Goal: Book appointment/travel/reservation

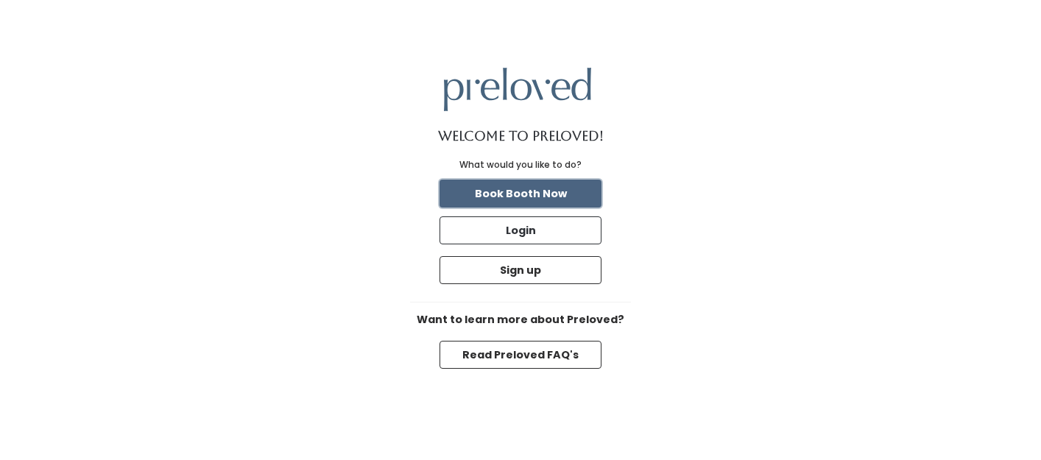
click at [546, 197] on button "Book Booth Now" at bounding box center [520, 194] width 162 height 28
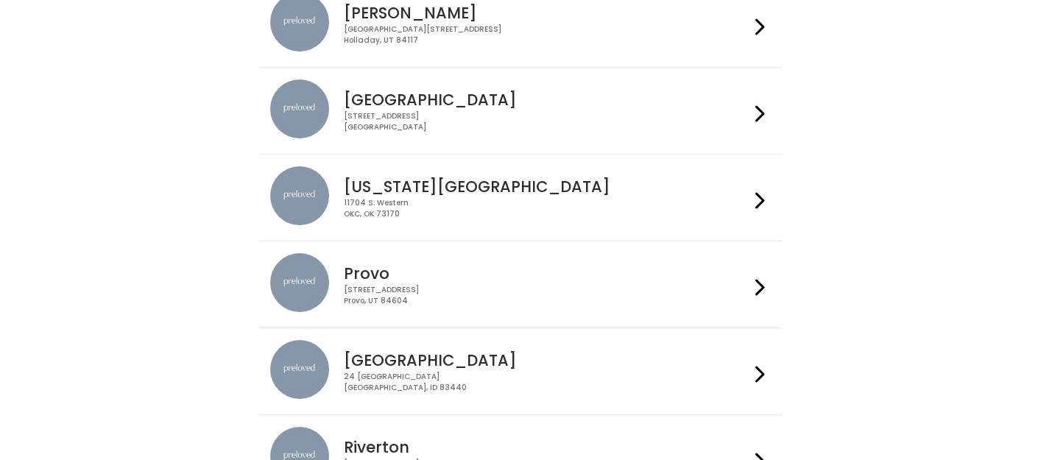
scroll to position [343, 0]
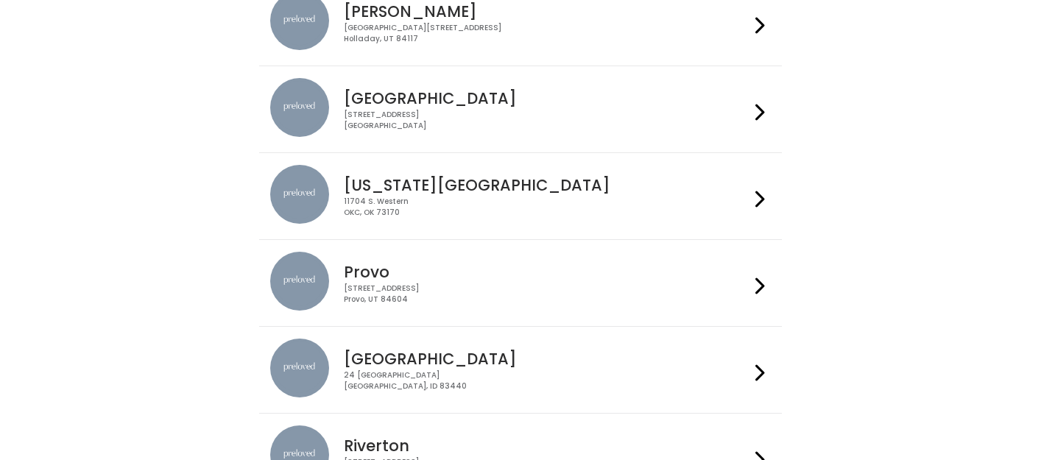
click at [500, 278] on h4 "Provo" at bounding box center [546, 271] width 405 height 17
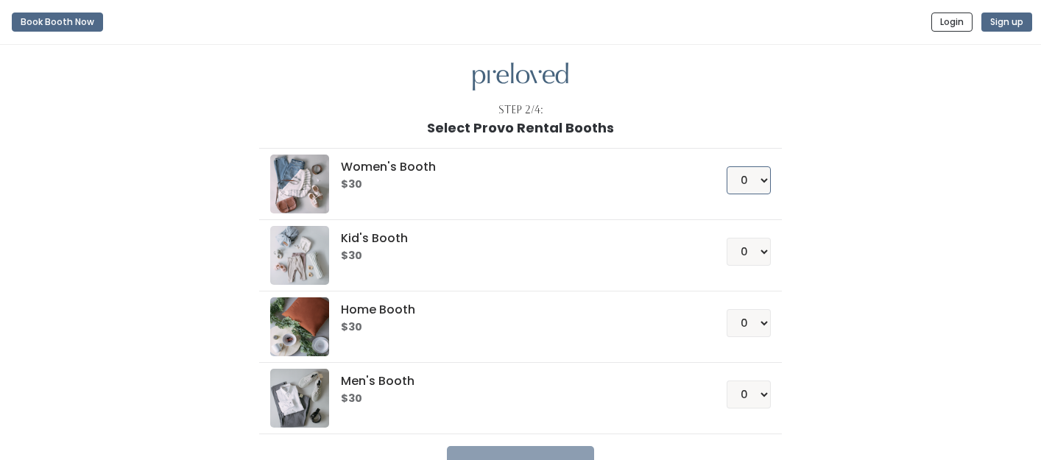
click at [765, 182] on select "0 1 2 3 4" at bounding box center [748, 180] width 44 height 28
select select "1"
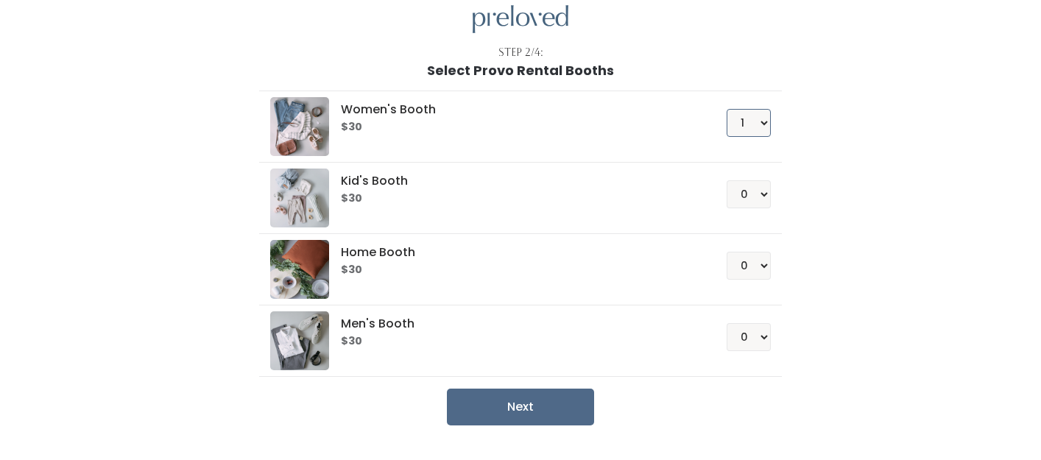
scroll to position [97, 0]
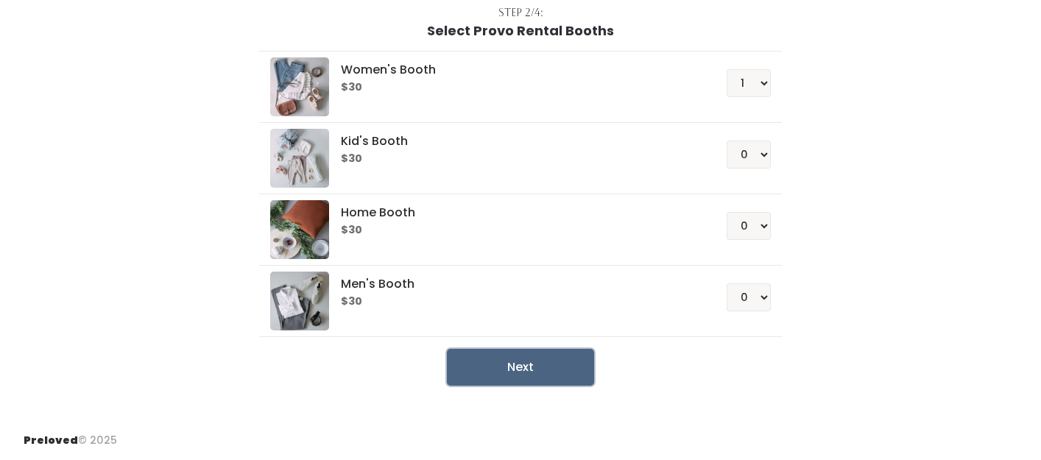
click at [542, 369] on button "Next" at bounding box center [520, 367] width 147 height 37
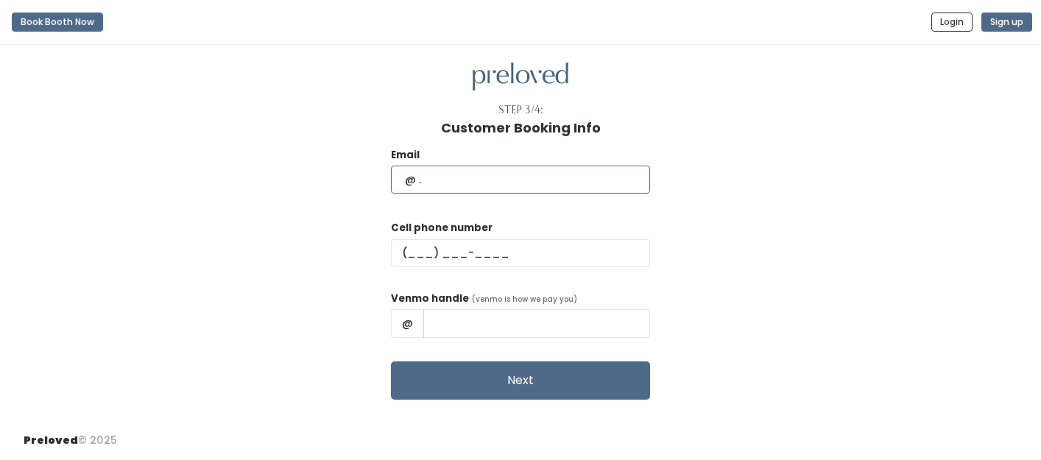
click at [568, 182] on input "text" at bounding box center [520, 180] width 259 height 28
type input "sissyg72@yahoo.com"
click at [512, 236] on div "Cell phone number" at bounding box center [520, 249] width 259 height 59
click at [511, 248] on input "text" at bounding box center [520, 253] width 259 height 28
type input "(512) 905-1124"
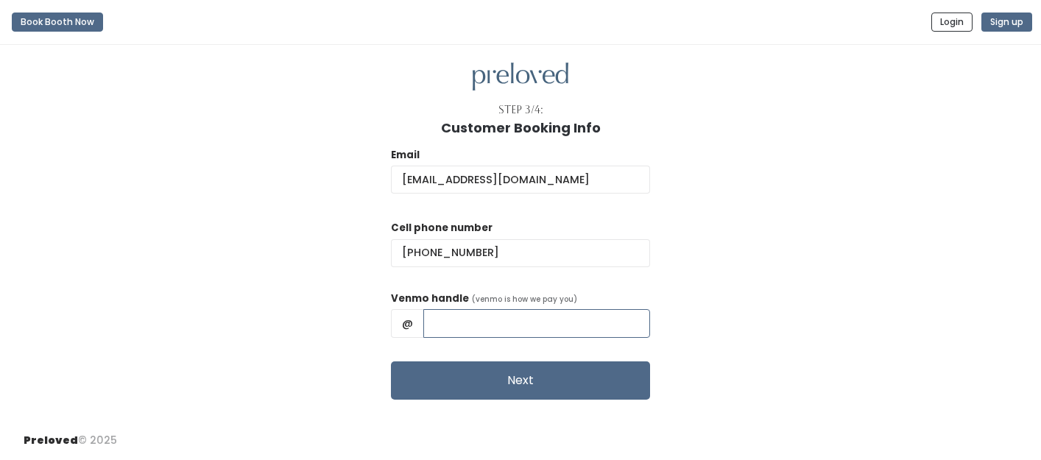
click at [514, 316] on input "text" at bounding box center [536, 323] width 227 height 28
type input "Emerson-P"
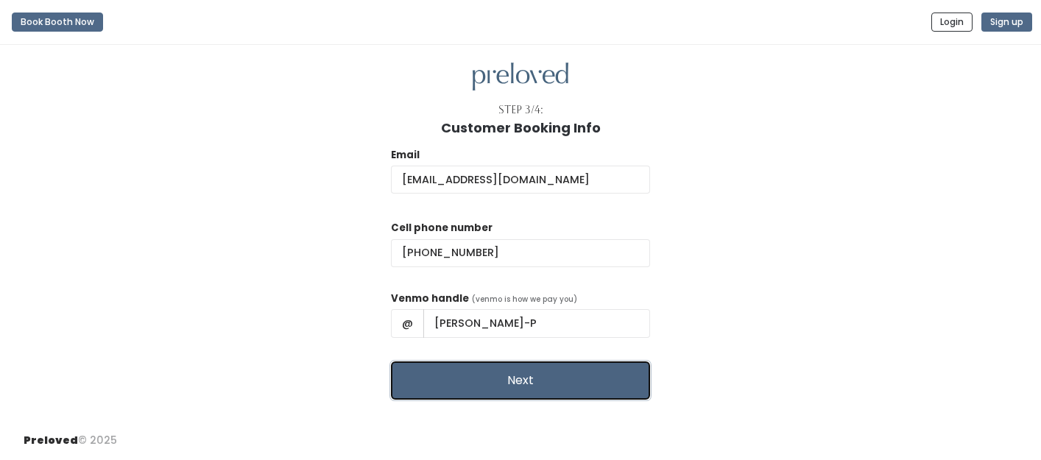
click at [528, 386] on button "Next" at bounding box center [520, 380] width 259 height 38
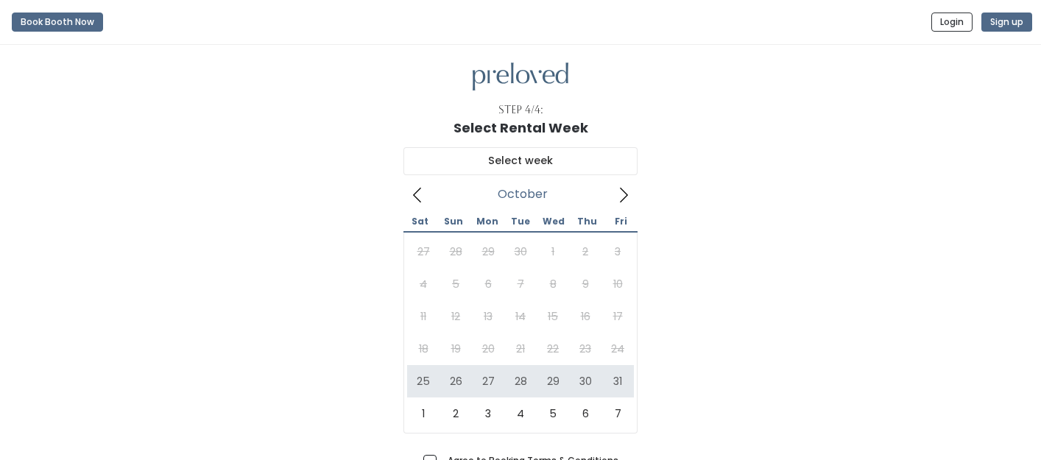
click at [420, 196] on icon at bounding box center [417, 195] width 16 height 16
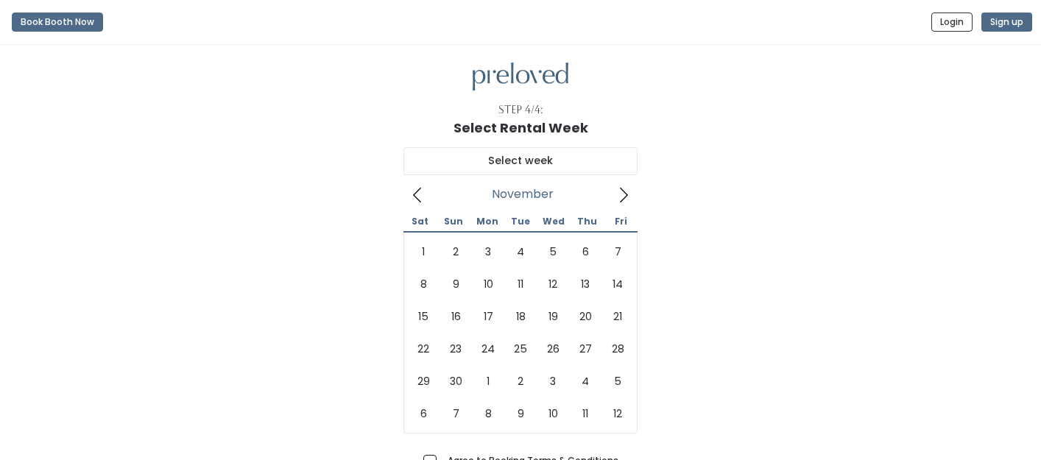
click at [623, 197] on icon at bounding box center [623, 195] width 16 height 16
